Goal: Information Seeking & Learning: Check status

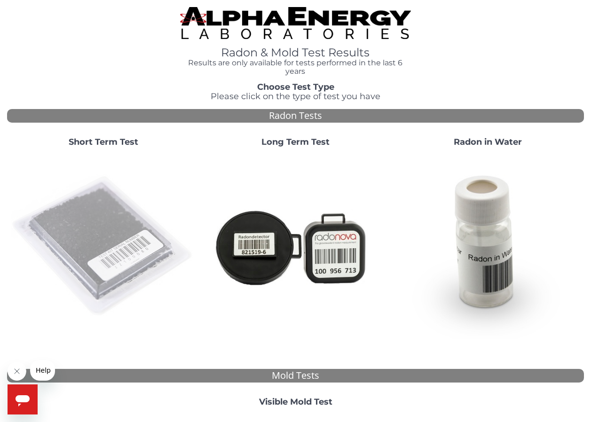
click at [102, 243] on img at bounding box center [103, 246] width 185 height 185
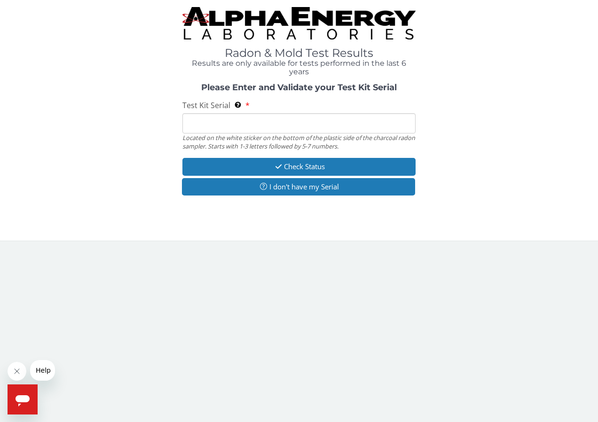
click at [306, 124] on input "Test Kit Serial Located on the white sticker on the bottom of the plastic side …" at bounding box center [299, 123] width 234 height 20
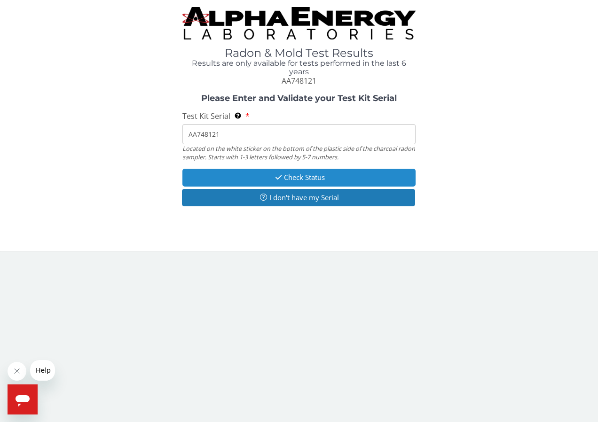
click at [322, 176] on button "Check Status" at bounding box center [299, 177] width 234 height 17
click at [310, 176] on button "Check Status" at bounding box center [299, 177] width 234 height 17
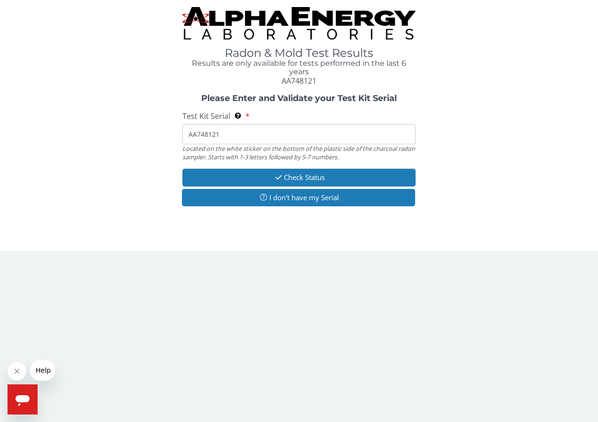
click at [240, 134] on input "AA748121" at bounding box center [299, 134] width 234 height 20
click at [231, 136] on input "AA748121" at bounding box center [299, 134] width 234 height 20
type input "A"
type input "AA748121"
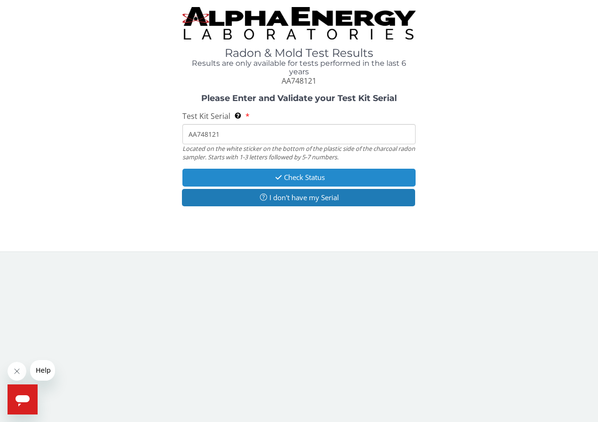
click at [312, 174] on button "Check Status" at bounding box center [299, 177] width 234 height 17
